Goal: Share content

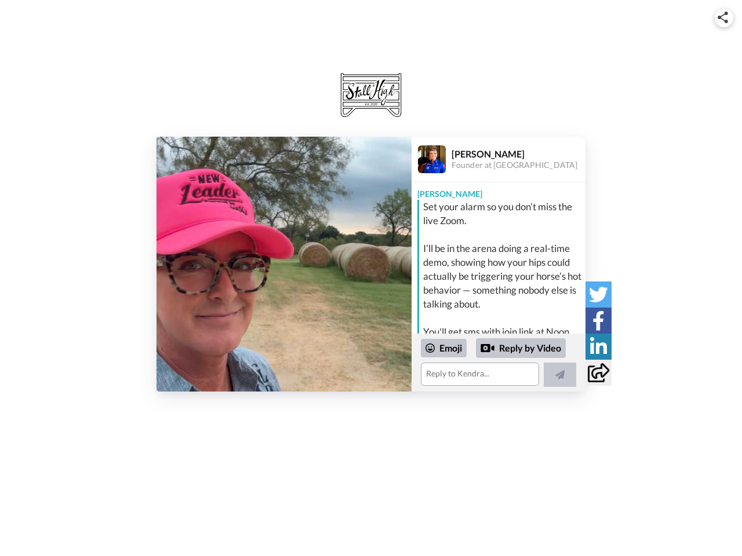
click at [724, 17] on img at bounding box center [722, 18] width 10 height 12
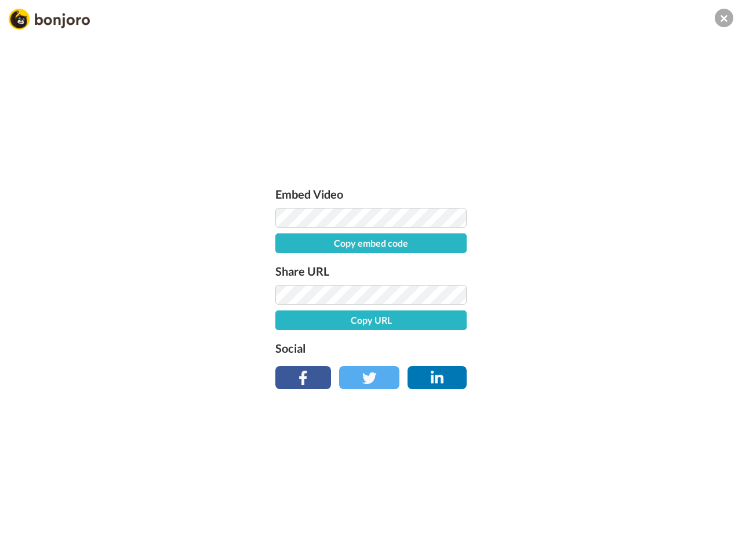
click at [284, 264] on label "Share URL" at bounding box center [370, 271] width 191 height 19
click at [498, 363] on div "Embed Video Copy embed code Share URL Copy URL Social" at bounding box center [371, 341] width 742 height 556
click at [444, 348] on label "Social" at bounding box center [370, 348] width 191 height 19
click at [521, 348] on div "Embed Video Copy embed code Share URL Copy URL Social" at bounding box center [371, 341] width 742 height 556
click at [560, 375] on div "Embed Video Copy embed code Share URL Copy URL Social" at bounding box center [371, 341] width 742 height 556
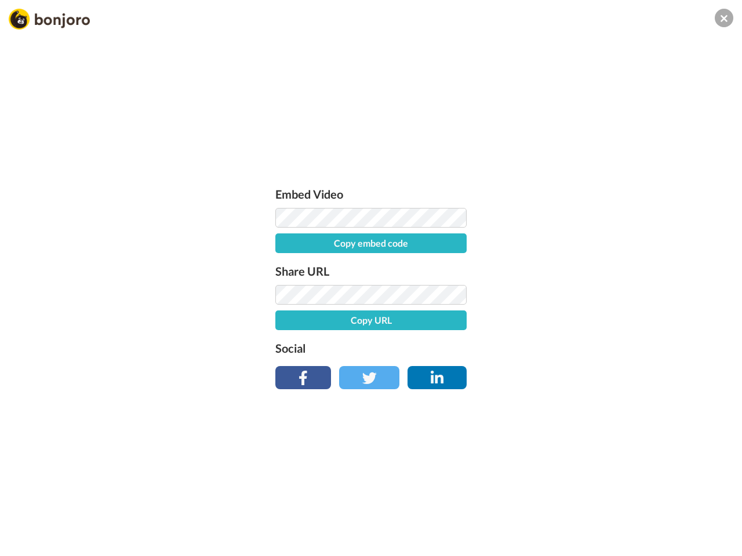
click at [598, 294] on div "Embed Video Copy embed code Share URL Copy URL Social" at bounding box center [371, 341] width 742 height 556
click at [598, 320] on div "Embed Video Copy embed code Share URL Copy URL Social" at bounding box center [371, 341] width 742 height 556
click at [598, 346] on div "Embed Video Copy embed code Share URL Copy URL Social" at bounding box center [371, 341] width 742 height 556
click at [598, 373] on div "Embed Video Copy embed code Share URL Copy URL Social" at bounding box center [371, 341] width 742 height 556
